Goal: Check status: Check status

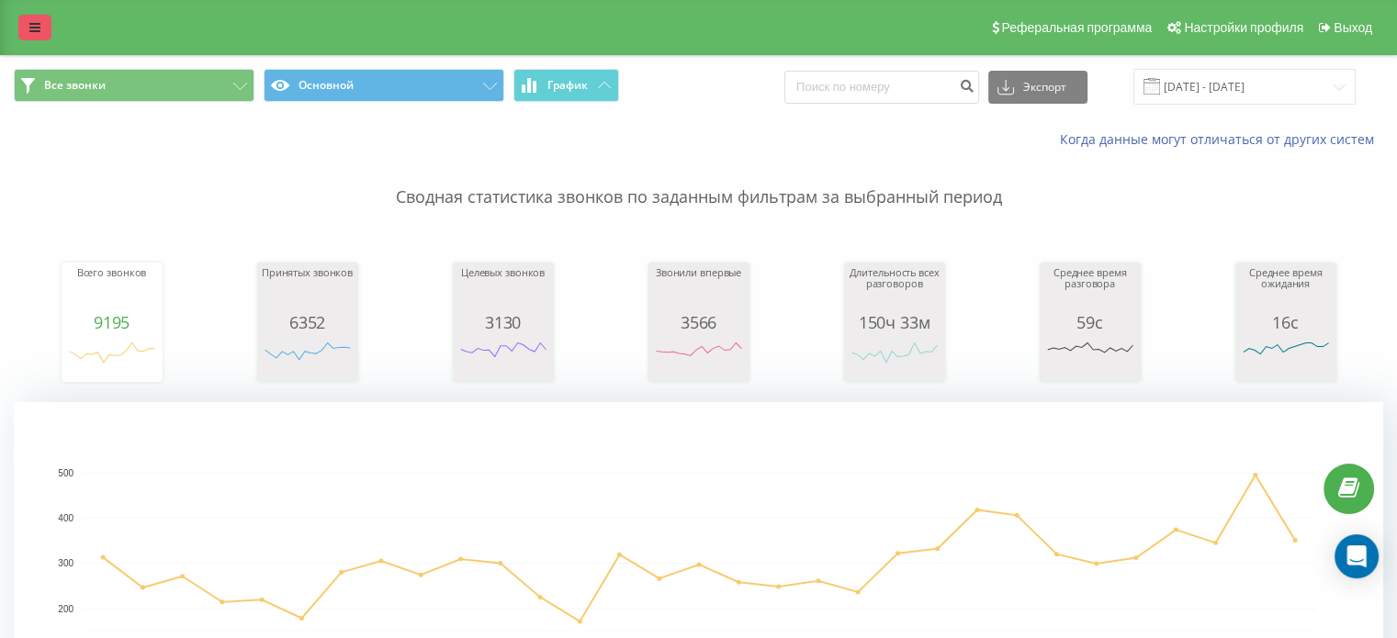
click at [31, 25] on icon at bounding box center [34, 27] width 11 height 13
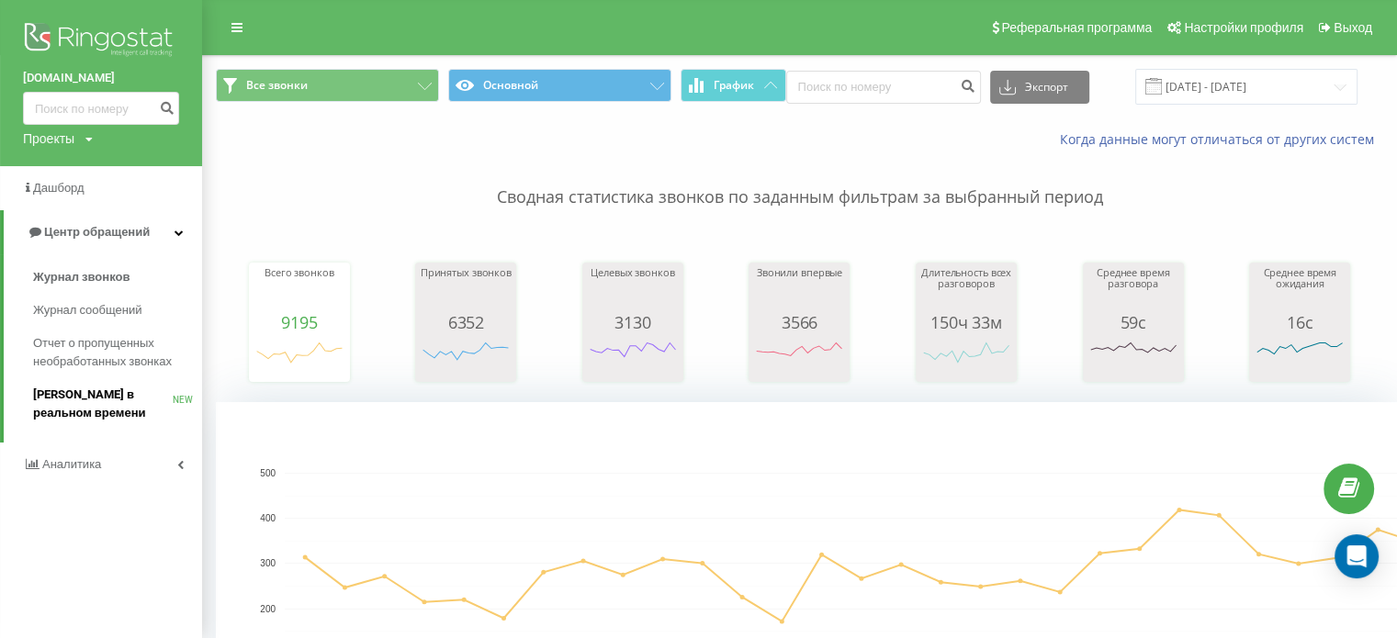
click at [57, 401] on span "[PERSON_NAME] в реальном времени" at bounding box center [103, 404] width 140 height 37
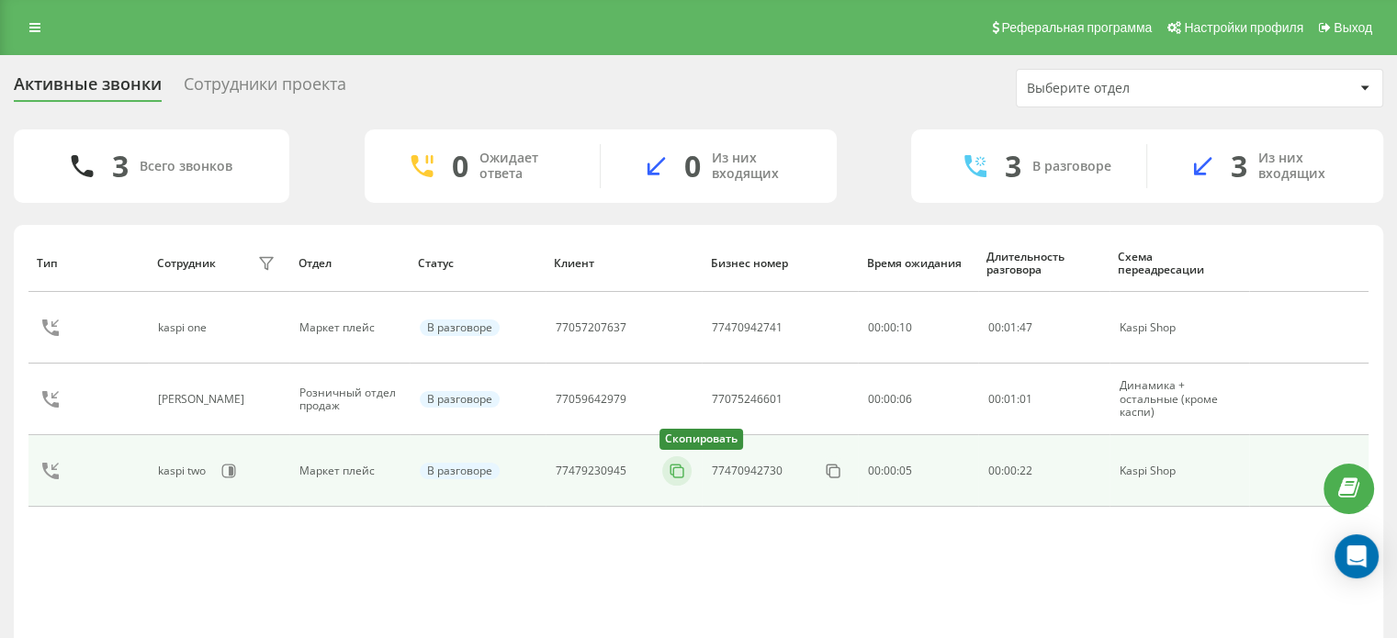
click at [680, 477] on icon at bounding box center [677, 471] width 18 height 18
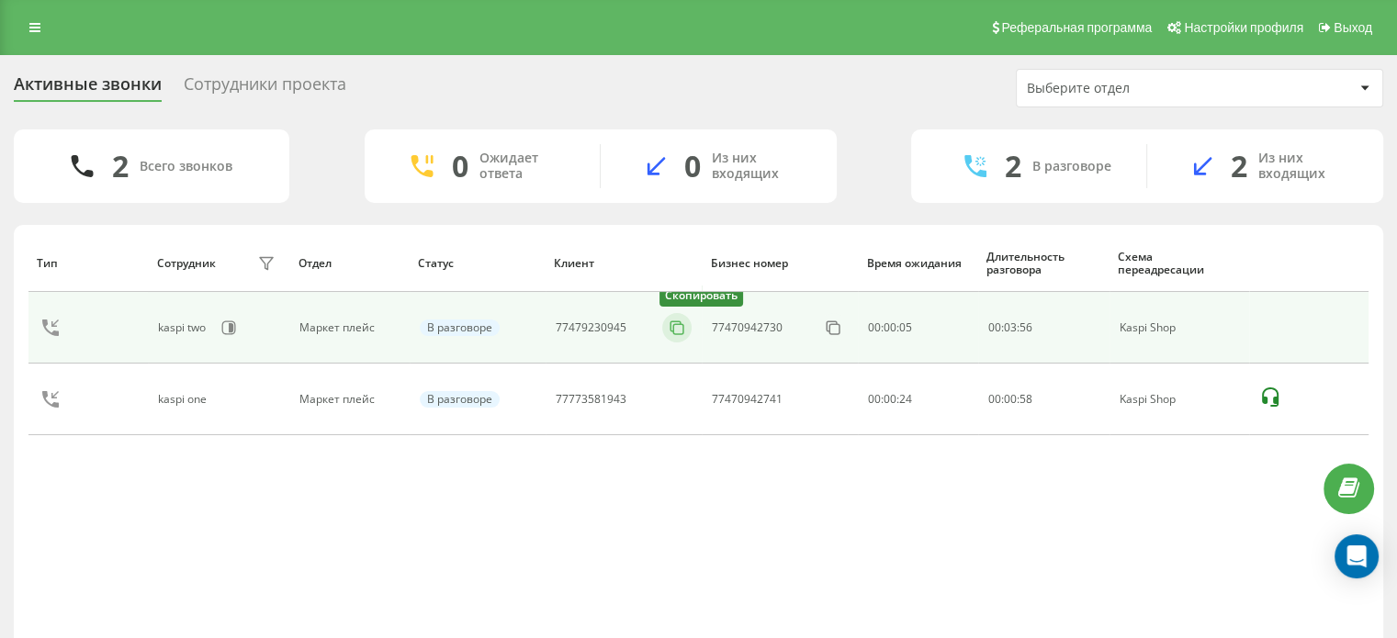
click at [679, 336] on button at bounding box center [676, 328] width 29 height 20
